Goal: Navigation & Orientation: Find specific page/section

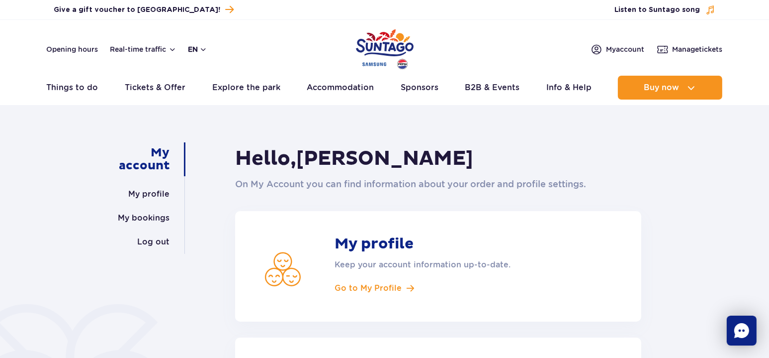
click at [199, 50] on button "en" at bounding box center [197, 49] width 19 height 10
click at [86, 70] on header "Opening hours Real-time traffic en PL EN UA My account Manage tickets Real-time…" at bounding box center [384, 62] width 769 height 85
click at [466, 89] on link "B2B & Events" at bounding box center [492, 88] width 55 height 24
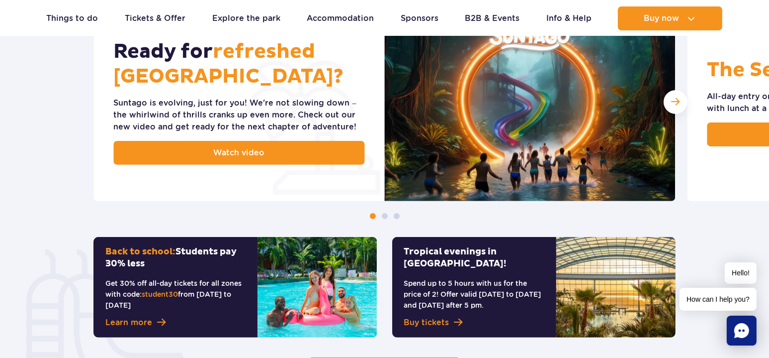
scroll to position [347, 0]
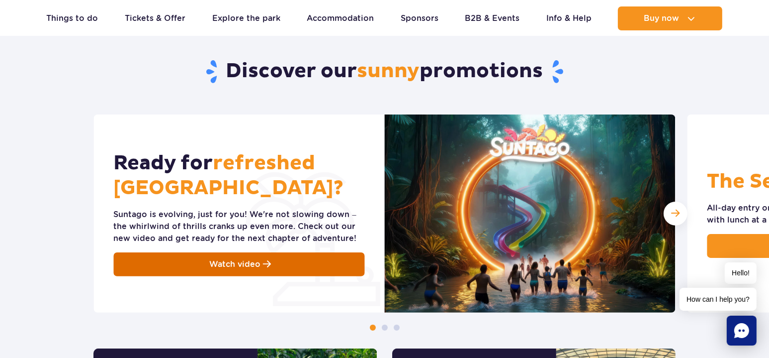
click at [287, 268] on link "Watch video" at bounding box center [239, 264] width 251 height 24
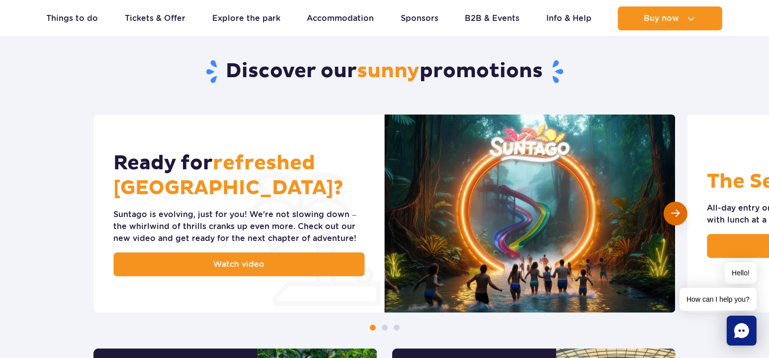
click at [672, 208] on span "Next slide" at bounding box center [675, 212] width 8 height 9
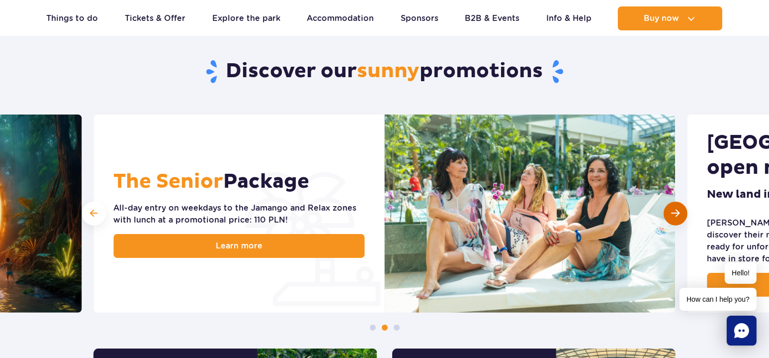
click at [672, 208] on span "Next slide" at bounding box center [675, 212] width 8 height 9
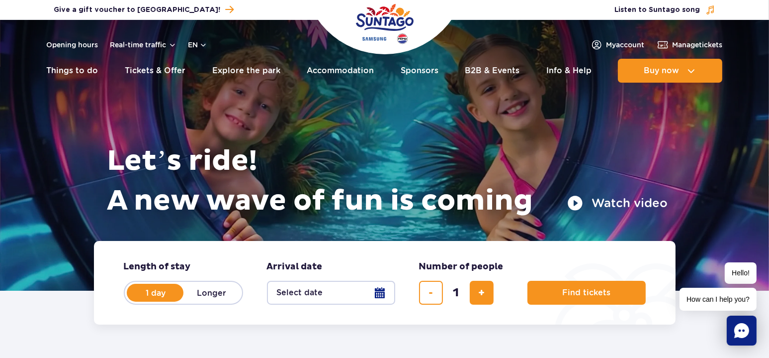
scroll to position [0, 0]
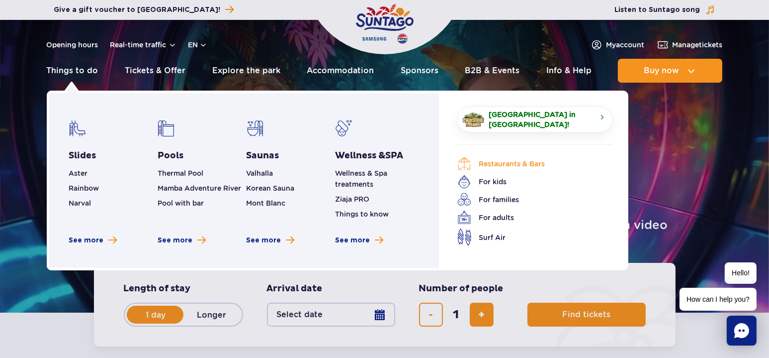
click at [513, 165] on link "Restaurants & Bars" at bounding box center [528, 164] width 140 height 14
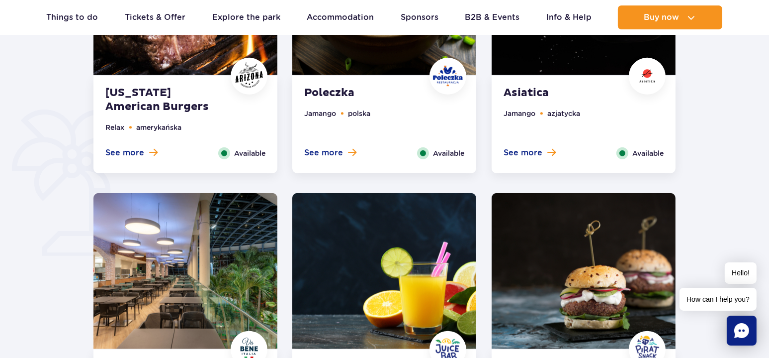
scroll to position [580, 0]
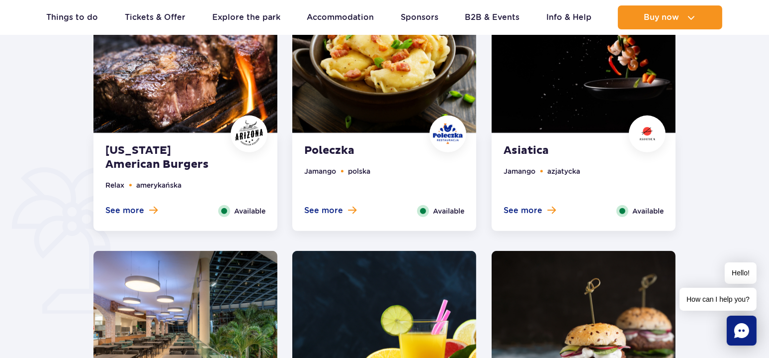
click at [153, 205] on span at bounding box center [153, 209] width 8 height 9
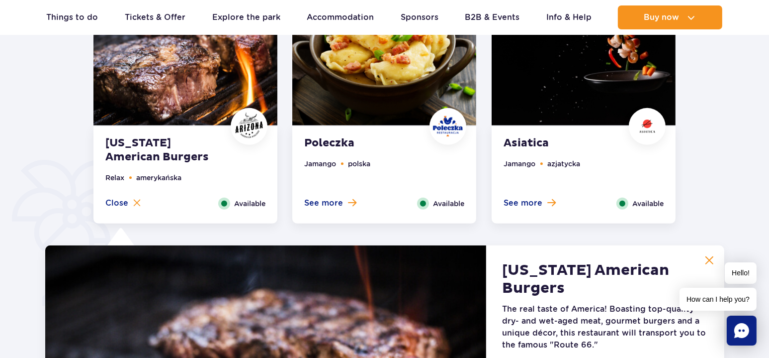
scroll to position [540, 0]
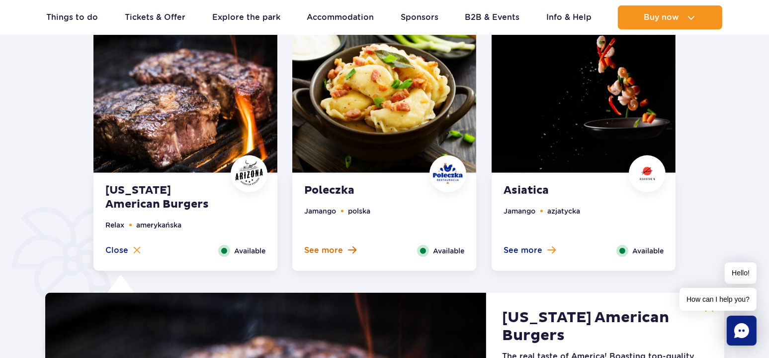
click at [348, 252] on span at bounding box center [352, 249] width 8 height 9
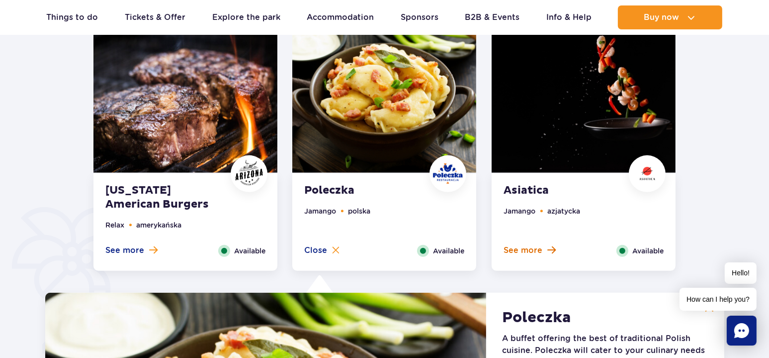
click at [536, 251] on span "See more" at bounding box center [523, 250] width 39 height 11
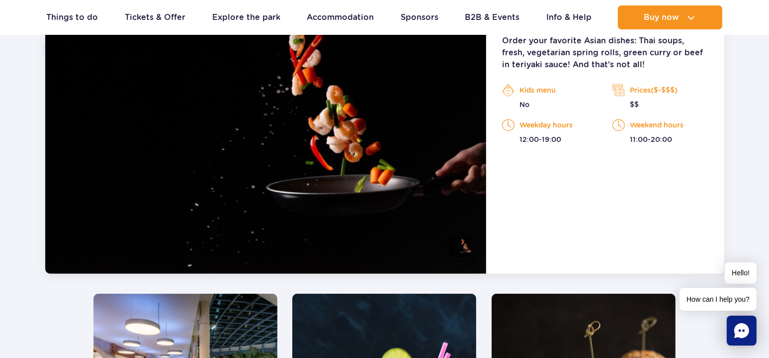
scroll to position [1005, 0]
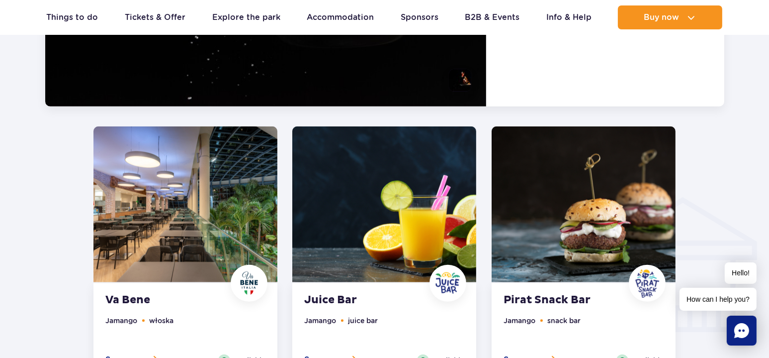
click at [559, 319] on li "snack bar" at bounding box center [564, 320] width 33 height 11
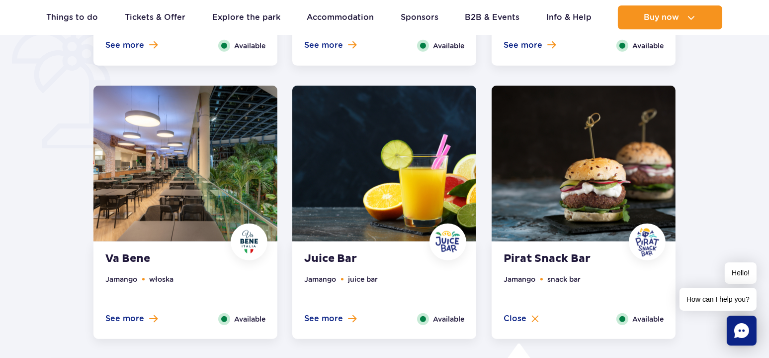
scroll to position [698, 0]
